Goal: Information Seeking & Learning: Learn about a topic

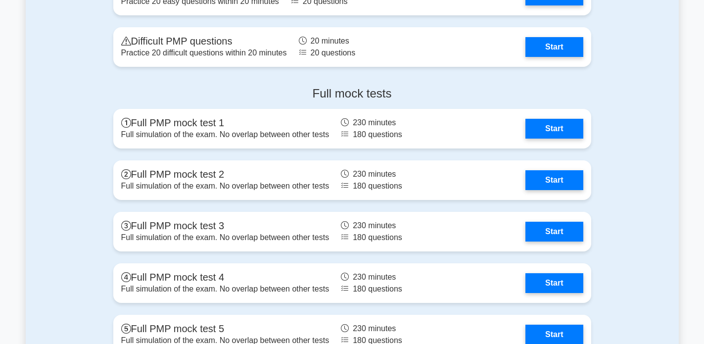
scroll to position [2813, 0]
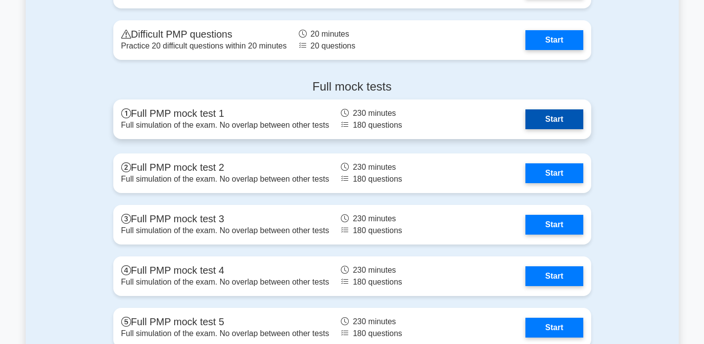
click at [536, 113] on link "Start" at bounding box center [554, 119] width 57 height 20
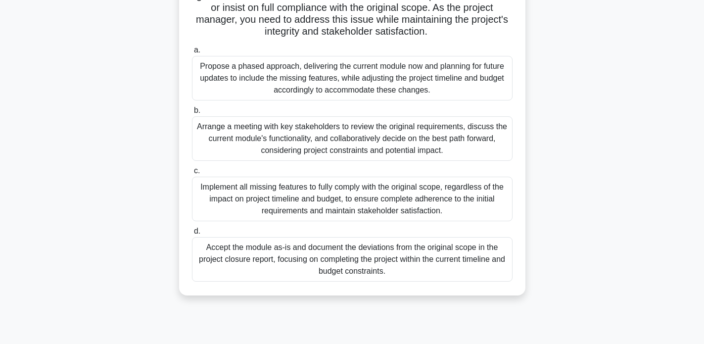
scroll to position [109, 0]
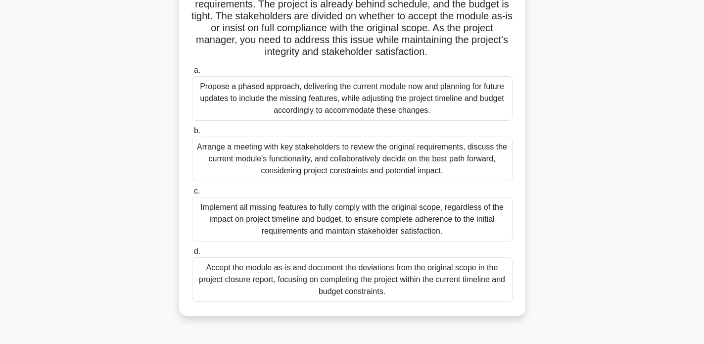
click at [352, 93] on div "Propose a phased approach, delivering the current module now and planning for f…" at bounding box center [352, 98] width 321 height 45
click at [192, 74] on input "a. Propose a phased approach, delivering the current module now and planning fo…" at bounding box center [192, 70] width 0 height 6
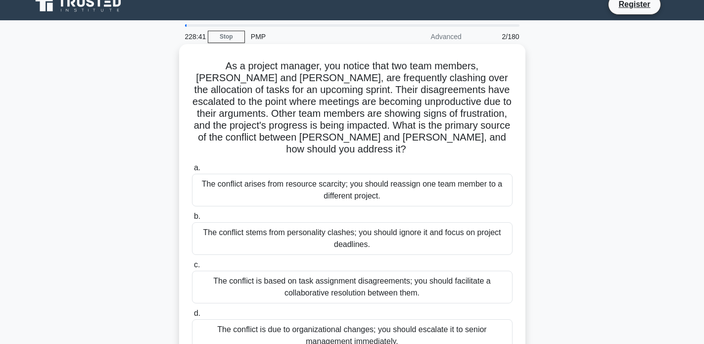
scroll to position [11, 0]
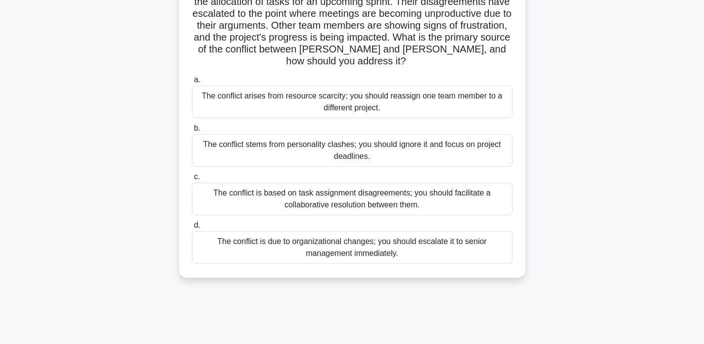
click at [389, 198] on div "The conflict is based on task assignment disagreements; you should facilitate a…" at bounding box center [352, 199] width 321 height 33
click at [192, 180] on input "c. The conflict is based on task assignment disagreements; you should facilitat…" at bounding box center [192, 177] width 0 height 6
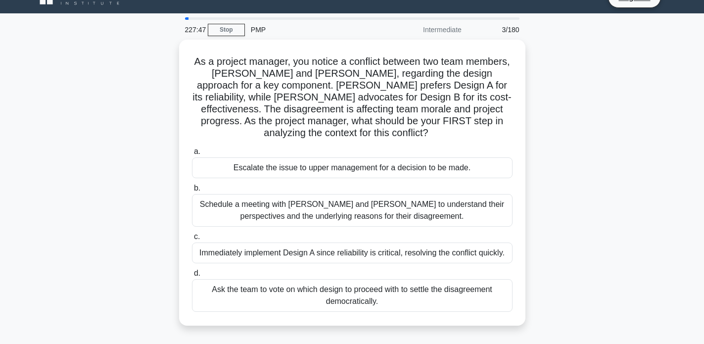
scroll to position [0, 0]
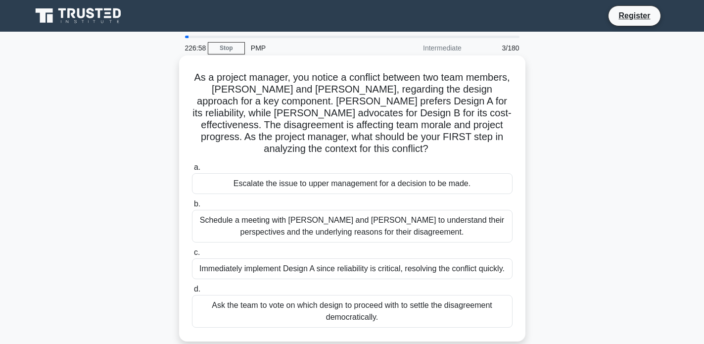
click at [374, 210] on div "Schedule a meeting with [PERSON_NAME] and [PERSON_NAME] to understand their per…" at bounding box center [352, 226] width 321 height 33
click at [192, 207] on input "b. Schedule a meeting with [PERSON_NAME] and [PERSON_NAME] to understand their …" at bounding box center [192, 204] width 0 height 6
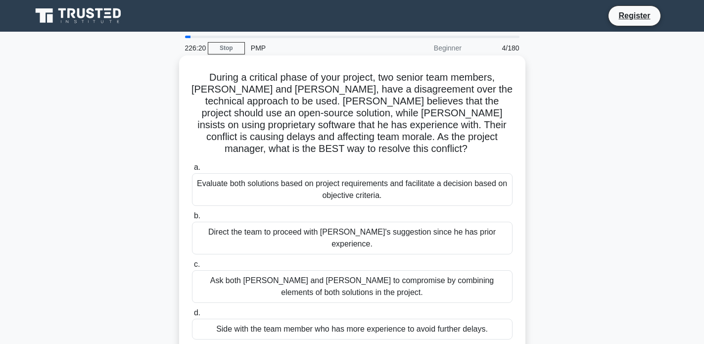
click at [330, 173] on div "Evaluate both solutions based on project requirements and facilitate a decision…" at bounding box center [352, 189] width 321 height 33
click at [192, 170] on input "a. Evaluate both solutions based on project requirements and facilitate a decis…" at bounding box center [192, 167] width 0 height 6
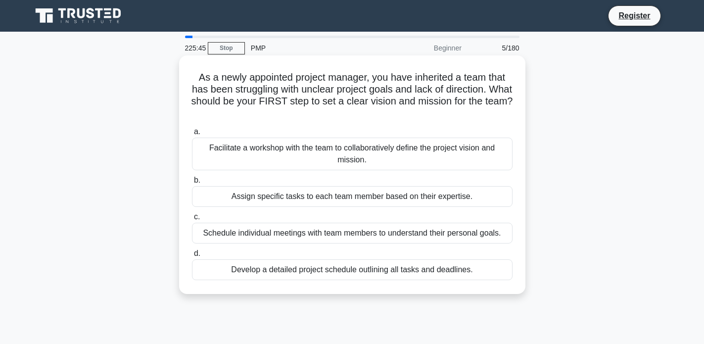
click at [341, 153] on div "Facilitate a workshop with the team to collaboratively define the project visio…" at bounding box center [352, 154] width 321 height 33
click at [192, 135] on input "a. Facilitate a workshop with the team to collaboratively define the project vi…" at bounding box center [192, 132] width 0 height 6
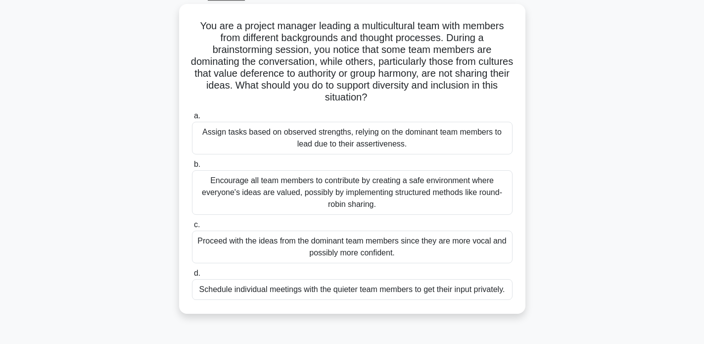
scroll to position [55, 0]
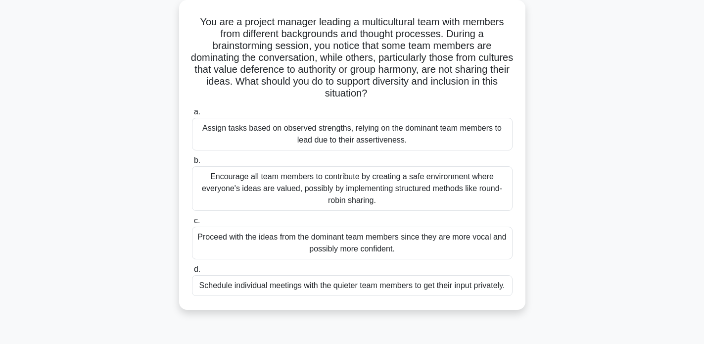
click at [335, 183] on div "Encourage all team members to contribute by creating a safe environment where e…" at bounding box center [352, 188] width 321 height 45
click at [192, 164] on input "b. Encourage all team members to contribute by creating a safe environment wher…" at bounding box center [192, 160] width 0 height 6
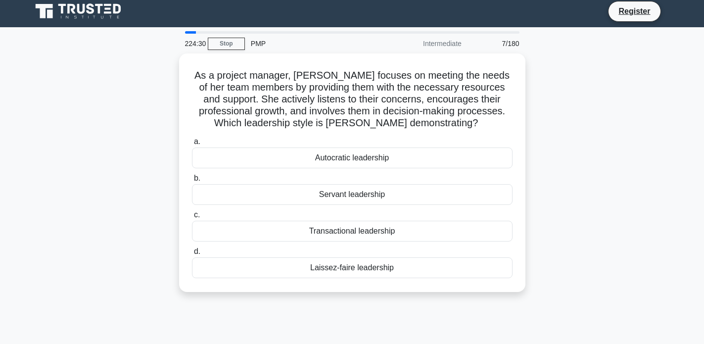
scroll to position [0, 0]
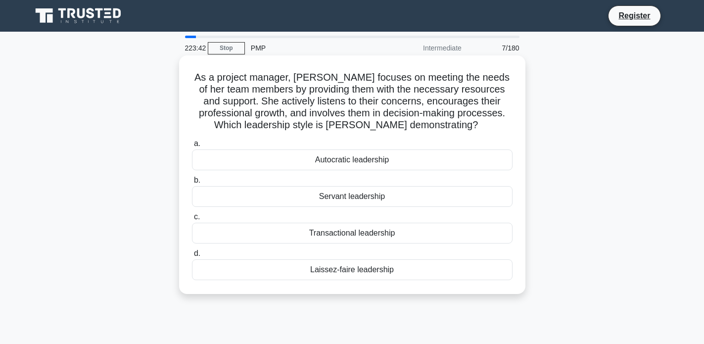
click at [341, 198] on div "Servant leadership" at bounding box center [352, 196] width 321 height 21
click at [192, 184] on input "b. Servant leadership" at bounding box center [192, 180] width 0 height 6
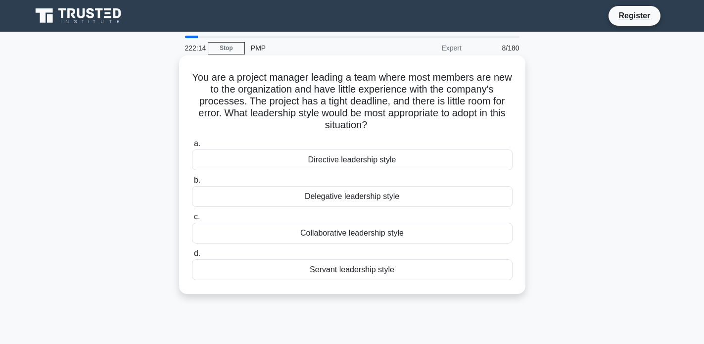
click at [349, 162] on div "Directive leadership style" at bounding box center [352, 159] width 321 height 21
click at [192, 147] on input "a. Directive leadership style" at bounding box center [192, 144] width 0 height 6
